Goal: Transaction & Acquisition: Purchase product/service

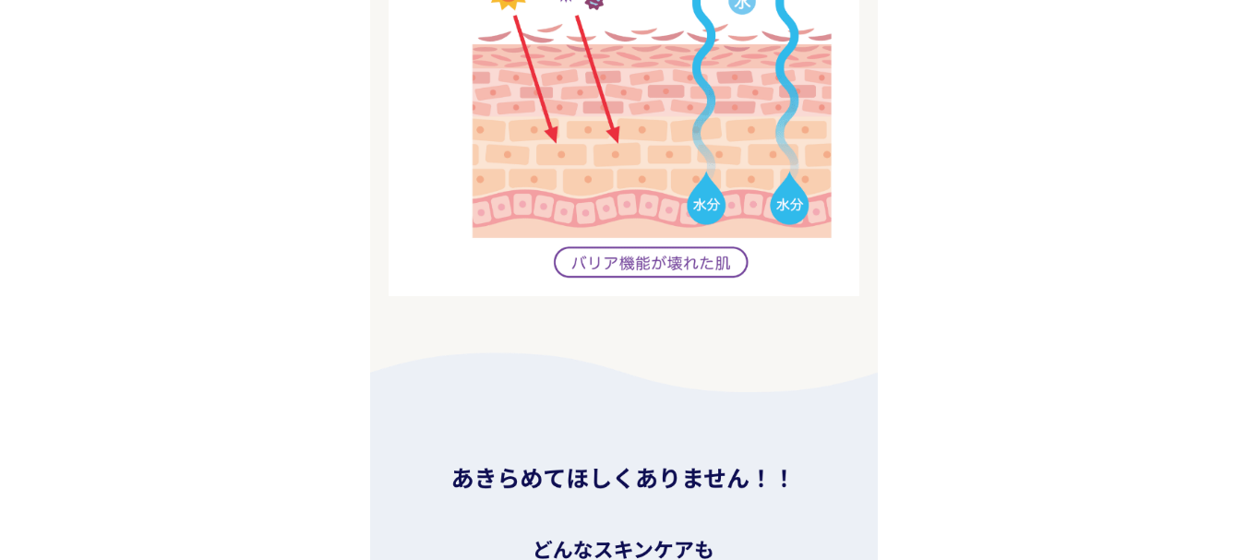
scroll to position [3045, 0]
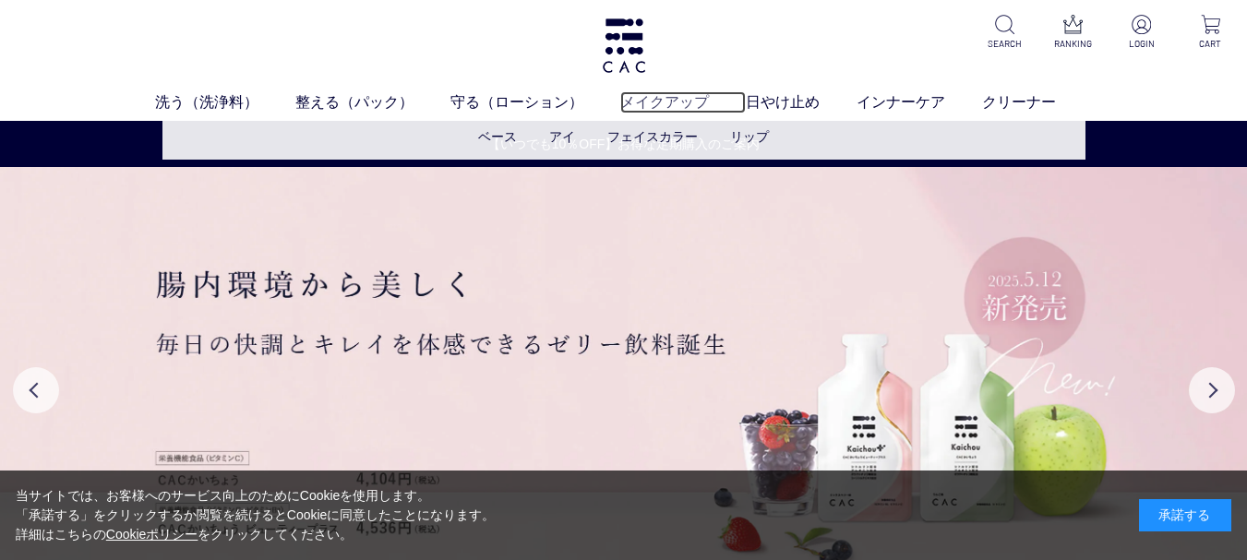
click at [656, 102] on link "メイクアップ" at bounding box center [682, 102] width 125 height 22
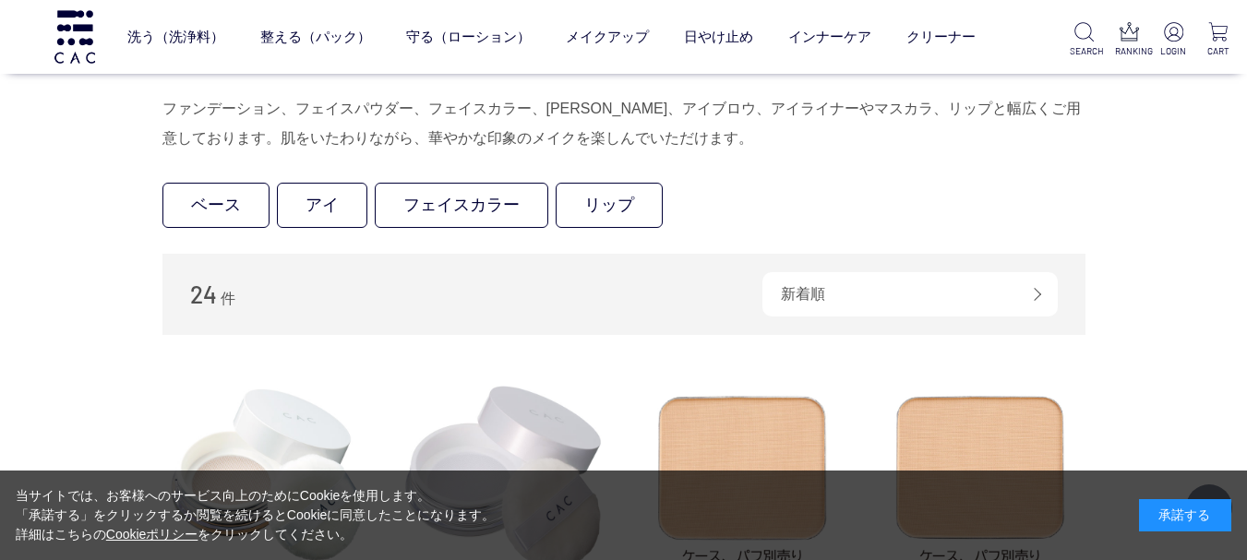
scroll to position [461, 0]
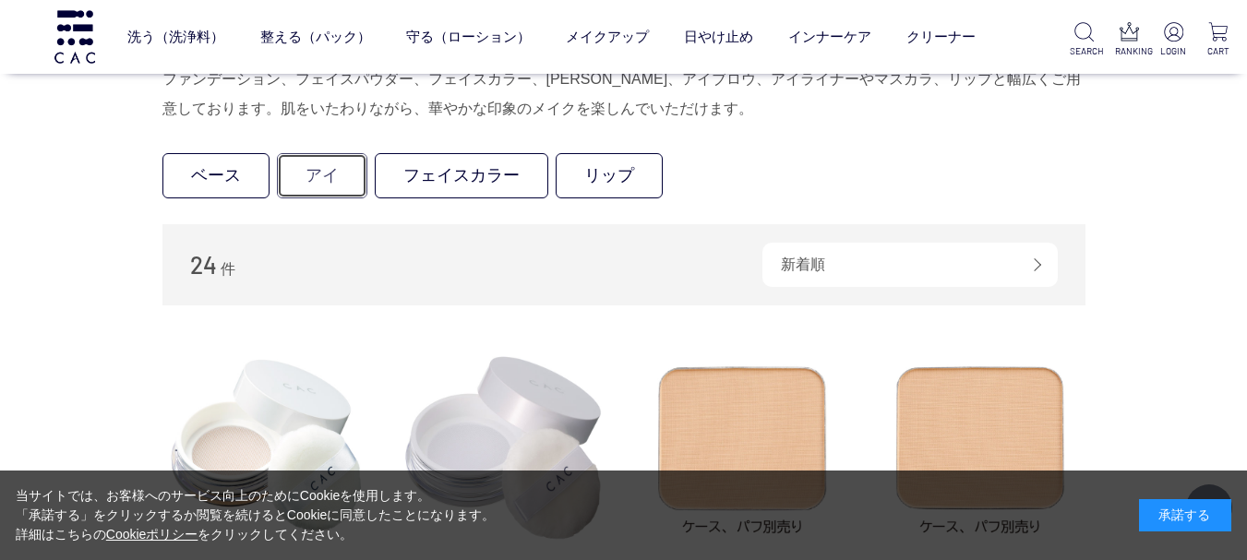
click at [349, 167] on link "アイ" at bounding box center [322, 175] width 90 height 45
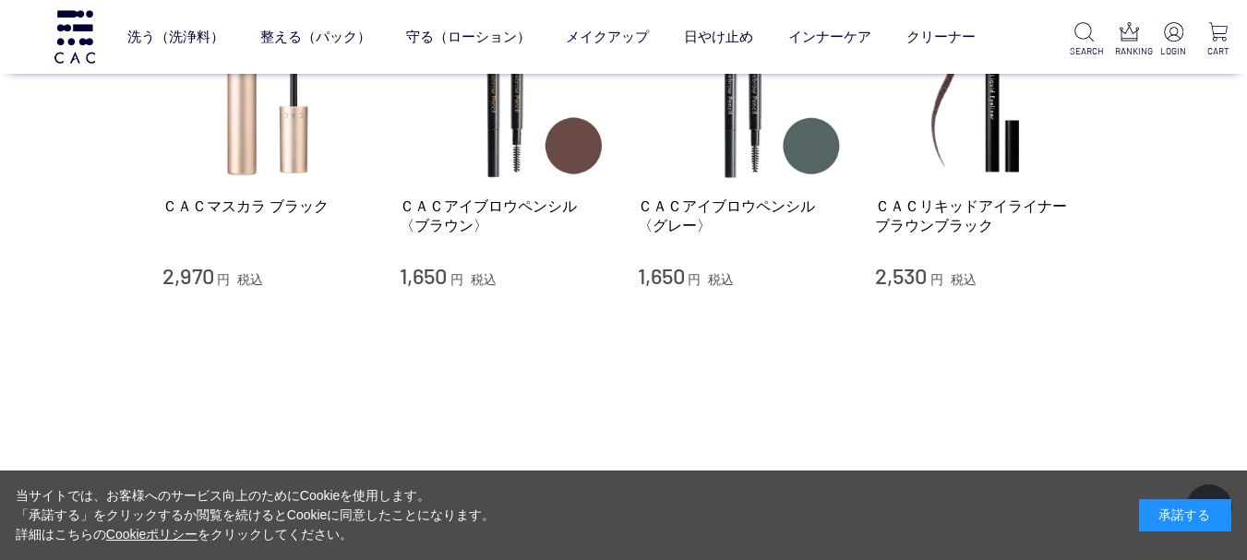
scroll to position [646, 0]
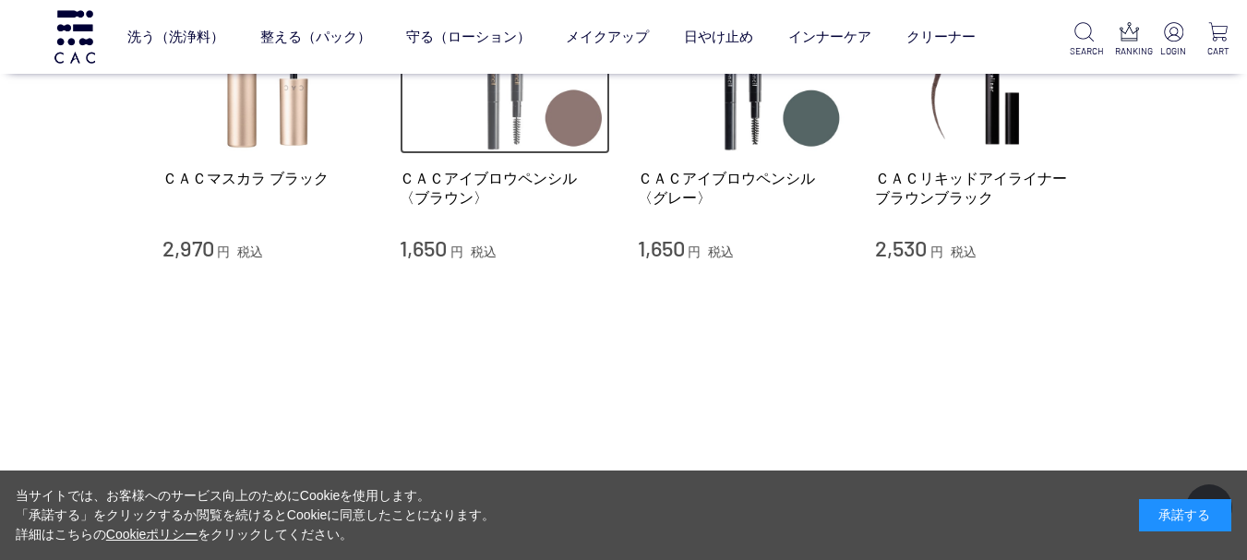
click at [492, 105] on img at bounding box center [505, 50] width 210 height 210
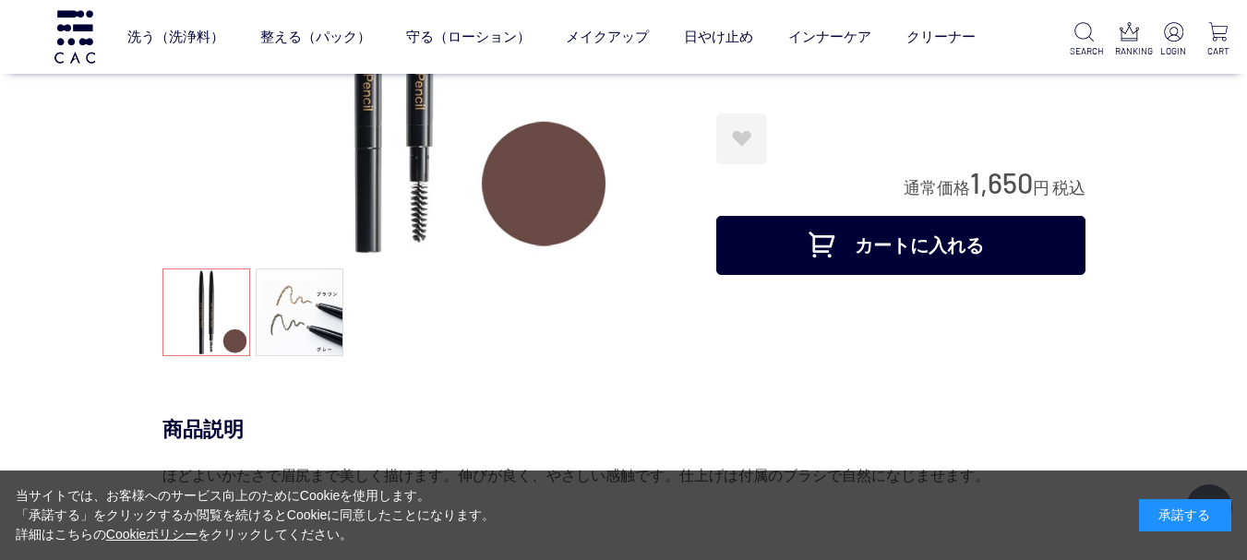
scroll to position [277, 0]
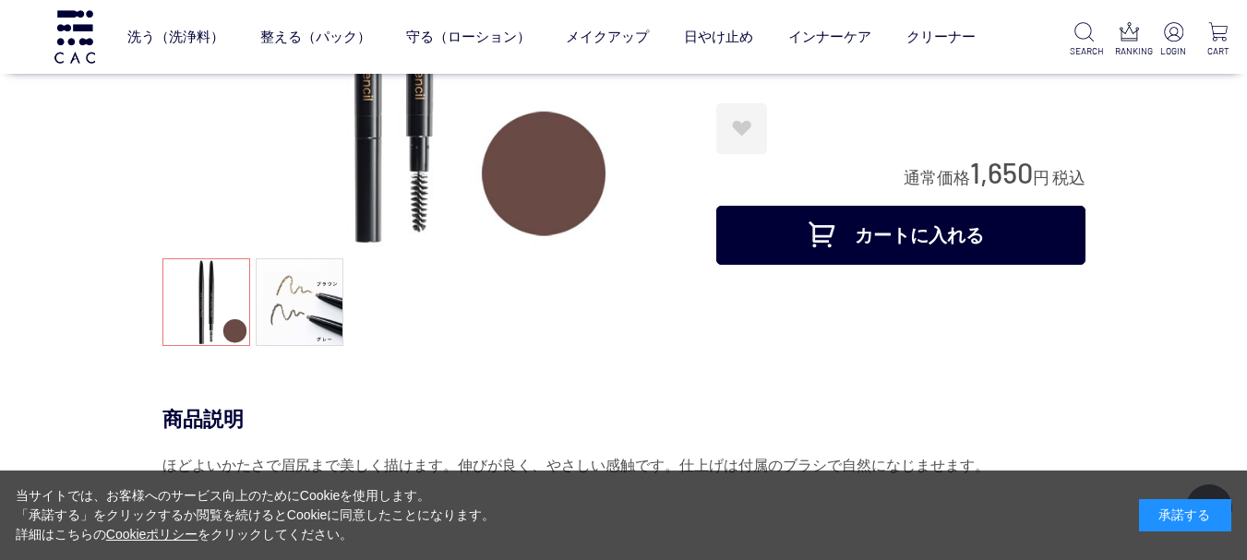
click at [864, 249] on button "カートに入れる" at bounding box center [900, 235] width 369 height 59
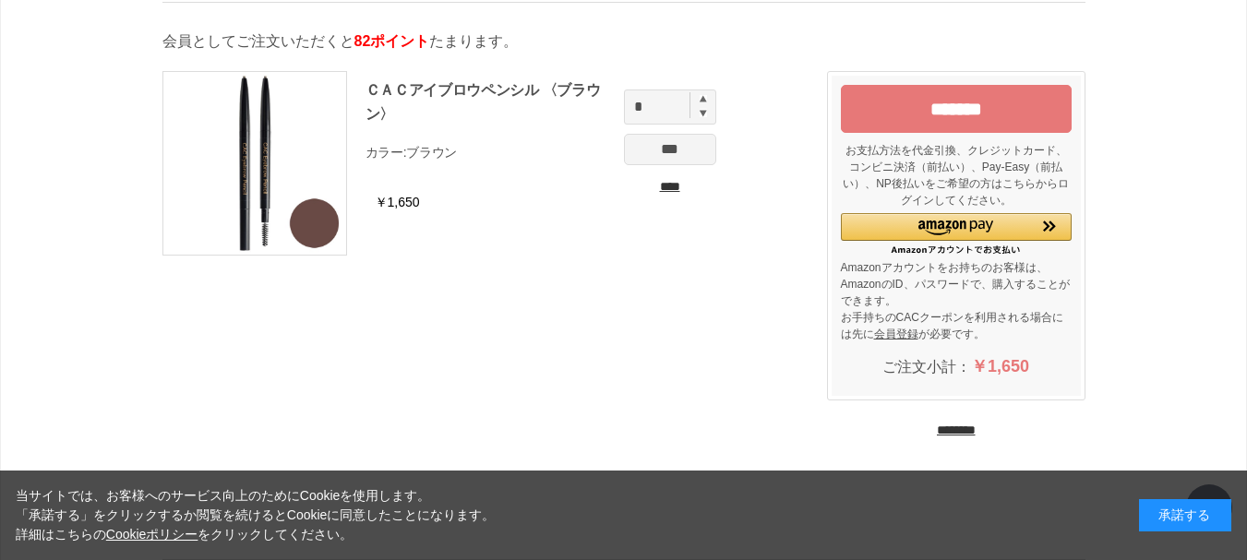
scroll to position [58, 0]
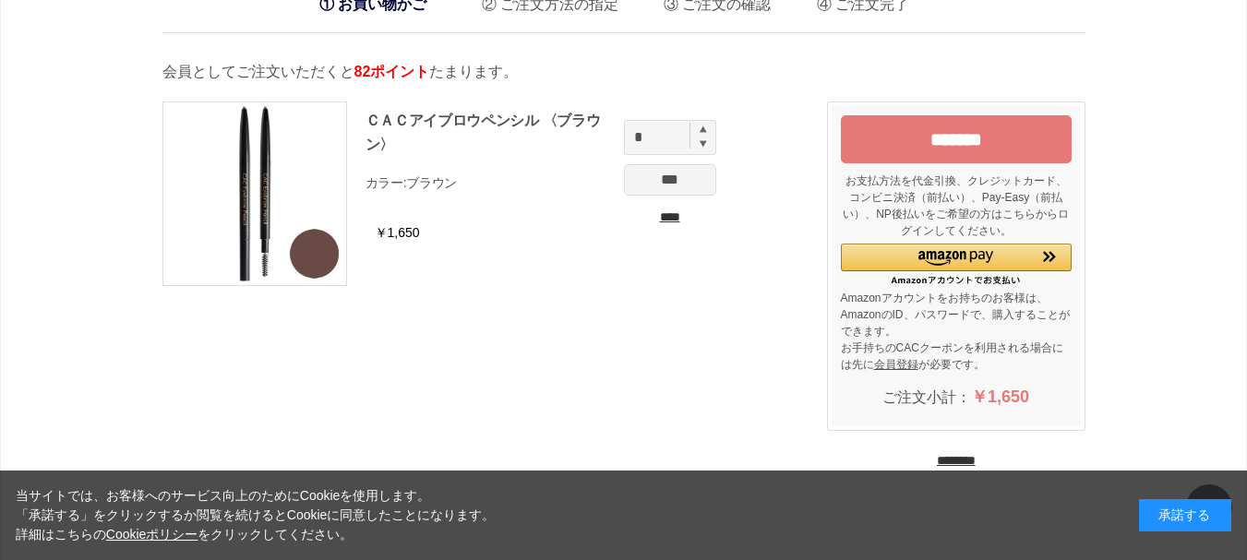
click at [941, 147] on input "*******" at bounding box center [956, 139] width 231 height 48
